Goal: Task Accomplishment & Management: Manage account settings

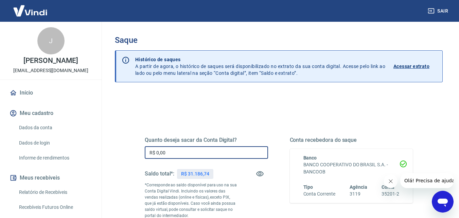
click at [181, 155] on input "R$ 0,00" at bounding box center [206, 152] width 123 height 13
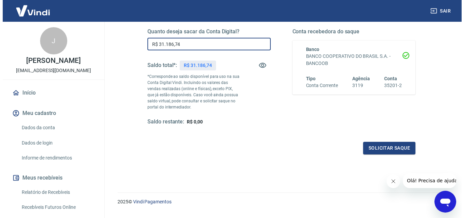
scroll to position [111, 0]
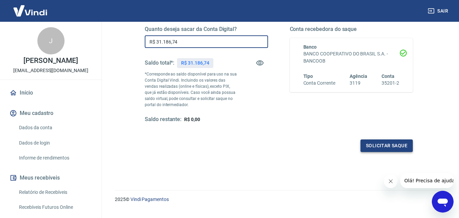
type input "R$ 31.186,74"
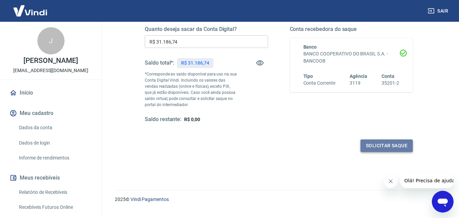
click at [386, 142] on button "Solicitar saque" at bounding box center [386, 145] width 52 height 13
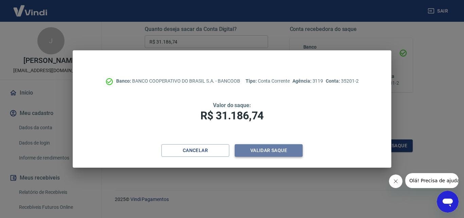
click at [276, 150] on button "Validar saque" at bounding box center [269, 150] width 68 height 13
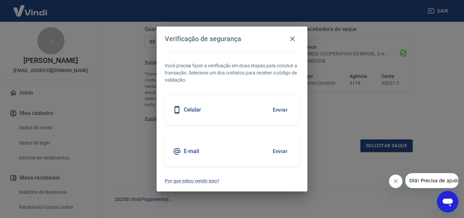
click at [276, 151] on button "Enviar" at bounding box center [280, 151] width 22 height 14
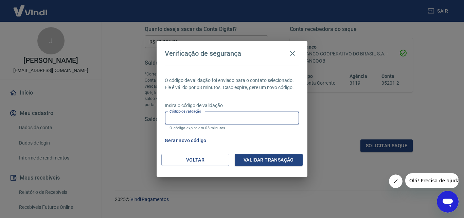
click at [223, 120] on input "Código de validação" at bounding box center [232, 118] width 134 height 13
type input "205200"
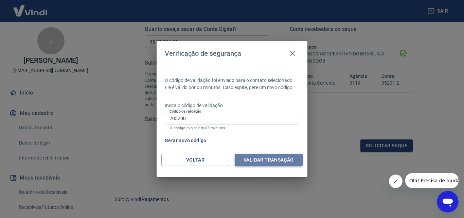
click at [280, 157] on button "Validar transação" at bounding box center [269, 159] width 68 height 13
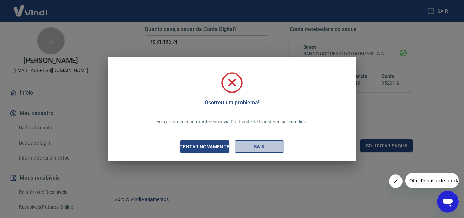
click at [264, 146] on button "Sair" at bounding box center [259, 146] width 49 height 13
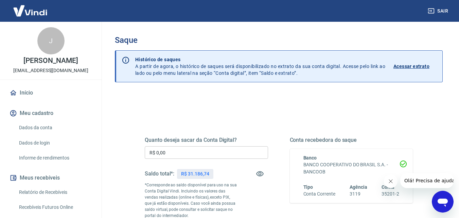
click at [186, 152] on input "R$ 0,00" at bounding box center [206, 152] width 123 height 13
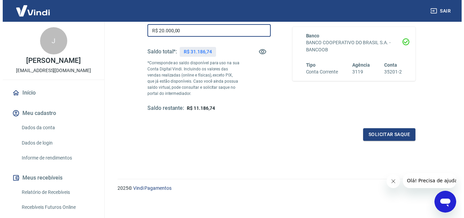
scroll to position [124, 0]
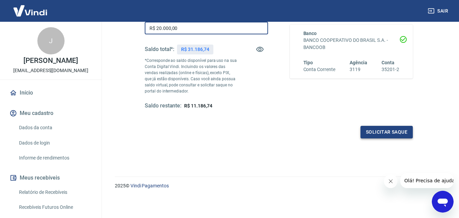
type input "R$ 20.000,00"
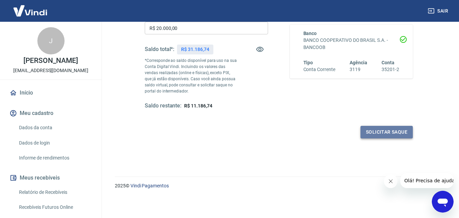
click at [388, 131] on button "Solicitar saque" at bounding box center [386, 132] width 52 height 13
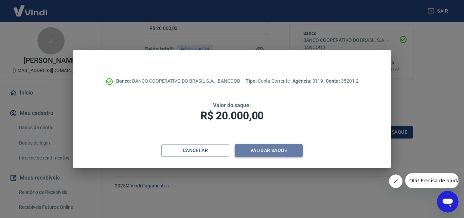
click at [264, 151] on button "Validar saque" at bounding box center [269, 150] width 68 height 13
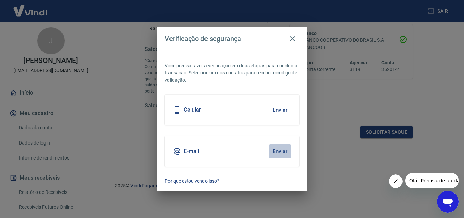
click at [288, 150] on button "Enviar" at bounding box center [280, 151] width 22 height 14
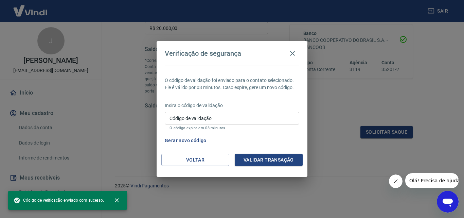
click at [230, 118] on input "Código de validação" at bounding box center [232, 118] width 134 height 13
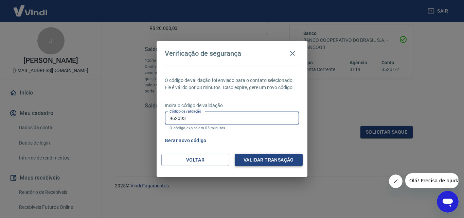
type input "962093"
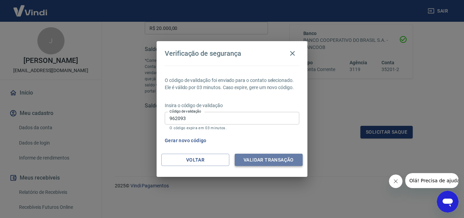
click at [272, 161] on button "Validar transação" at bounding box center [269, 159] width 68 height 13
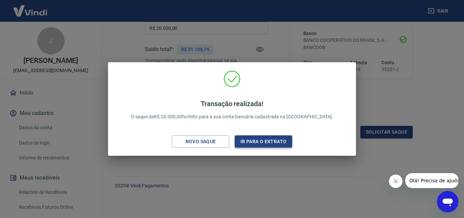
click at [281, 143] on button "Ir para o extrato" at bounding box center [263, 141] width 57 height 13
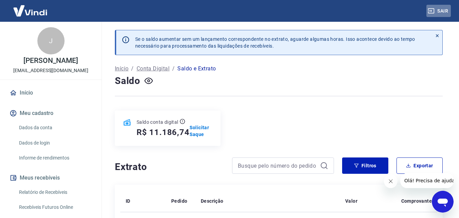
click at [444, 10] on button "Sair" at bounding box center [438, 11] width 24 height 13
